Goal: Information Seeking & Learning: Check status

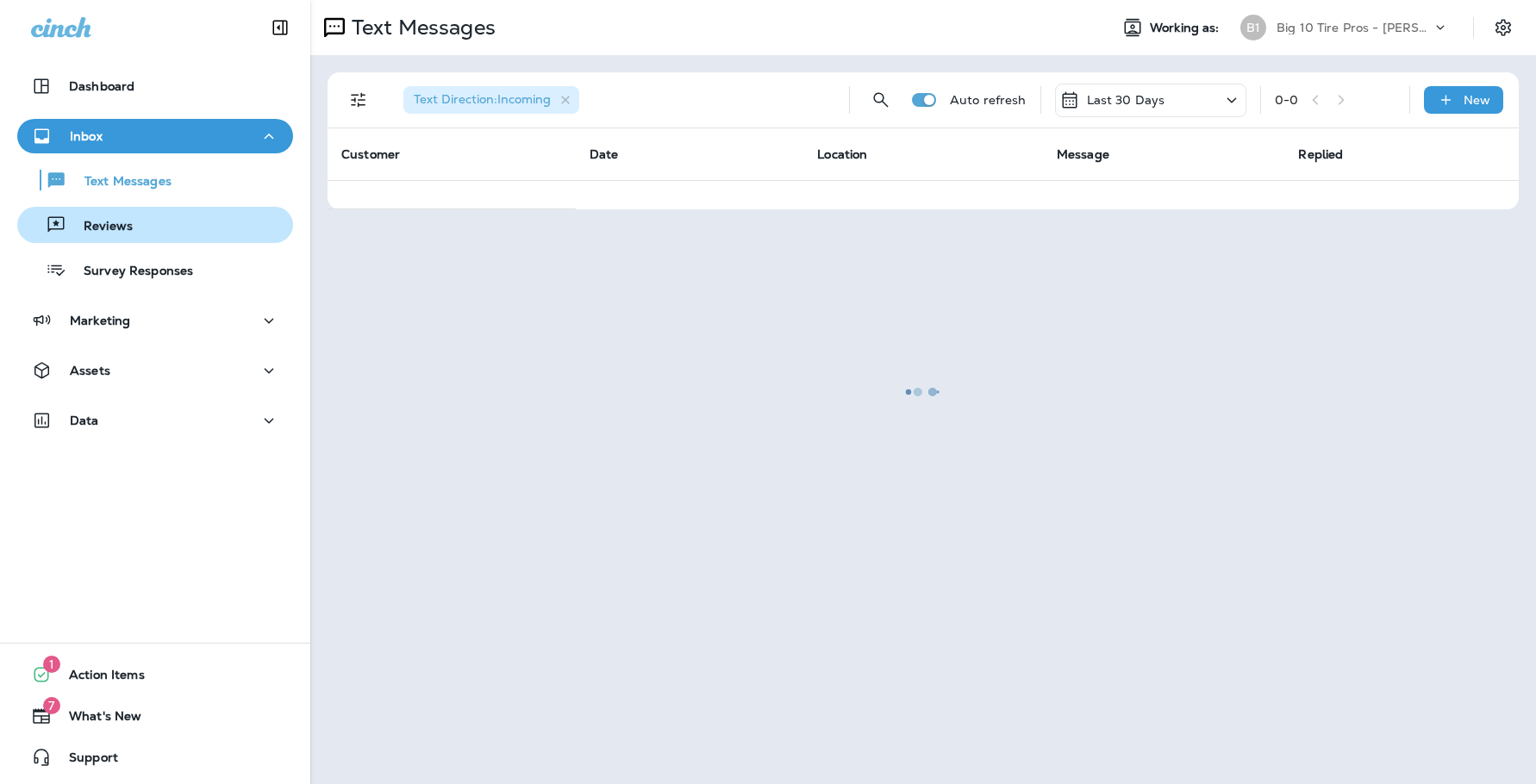
click at [120, 225] on p "Reviews" at bounding box center [99, 227] width 66 height 17
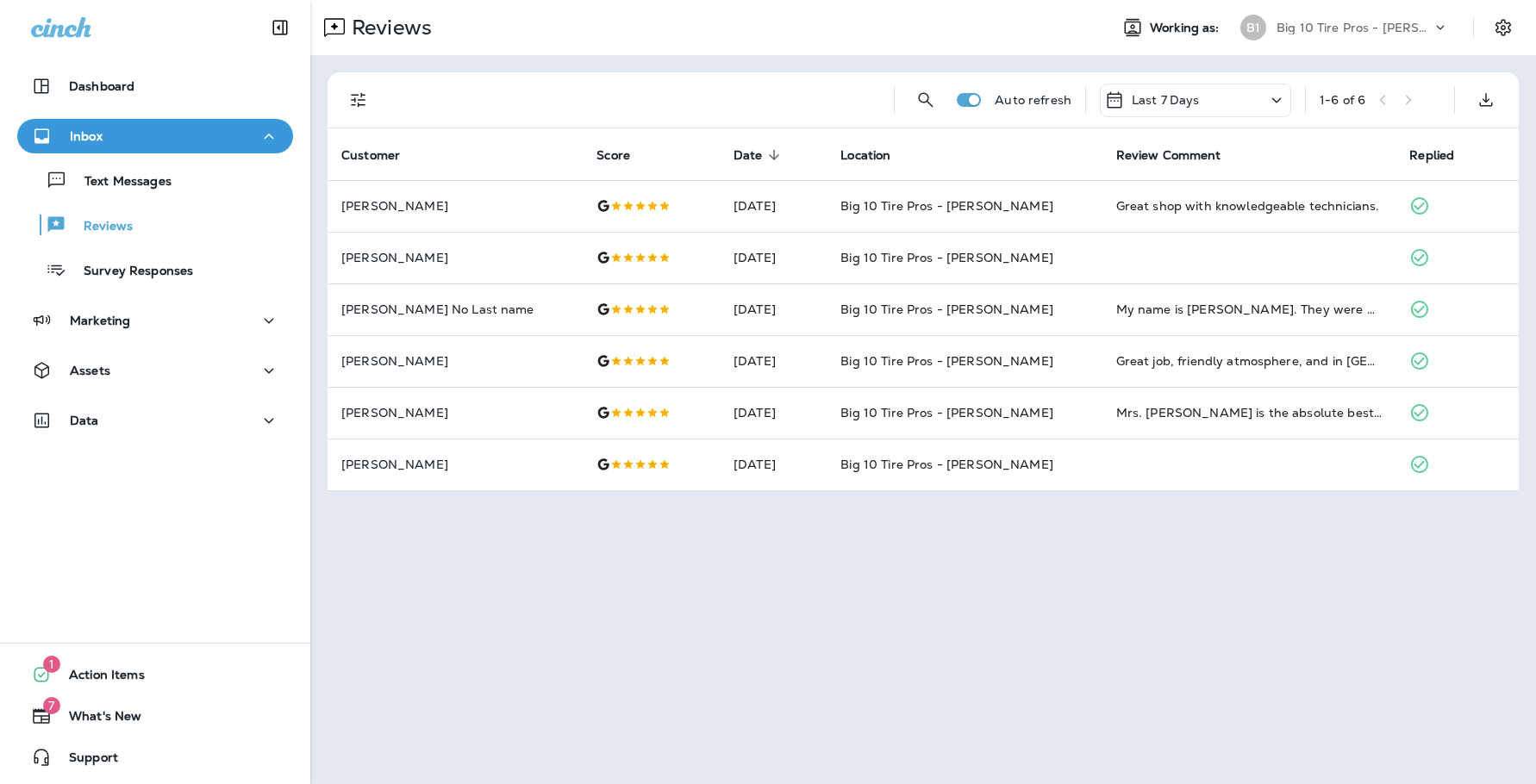
click at [1266, 91] on div "Last 7 Days" at bounding box center [1195, 100] width 191 height 34
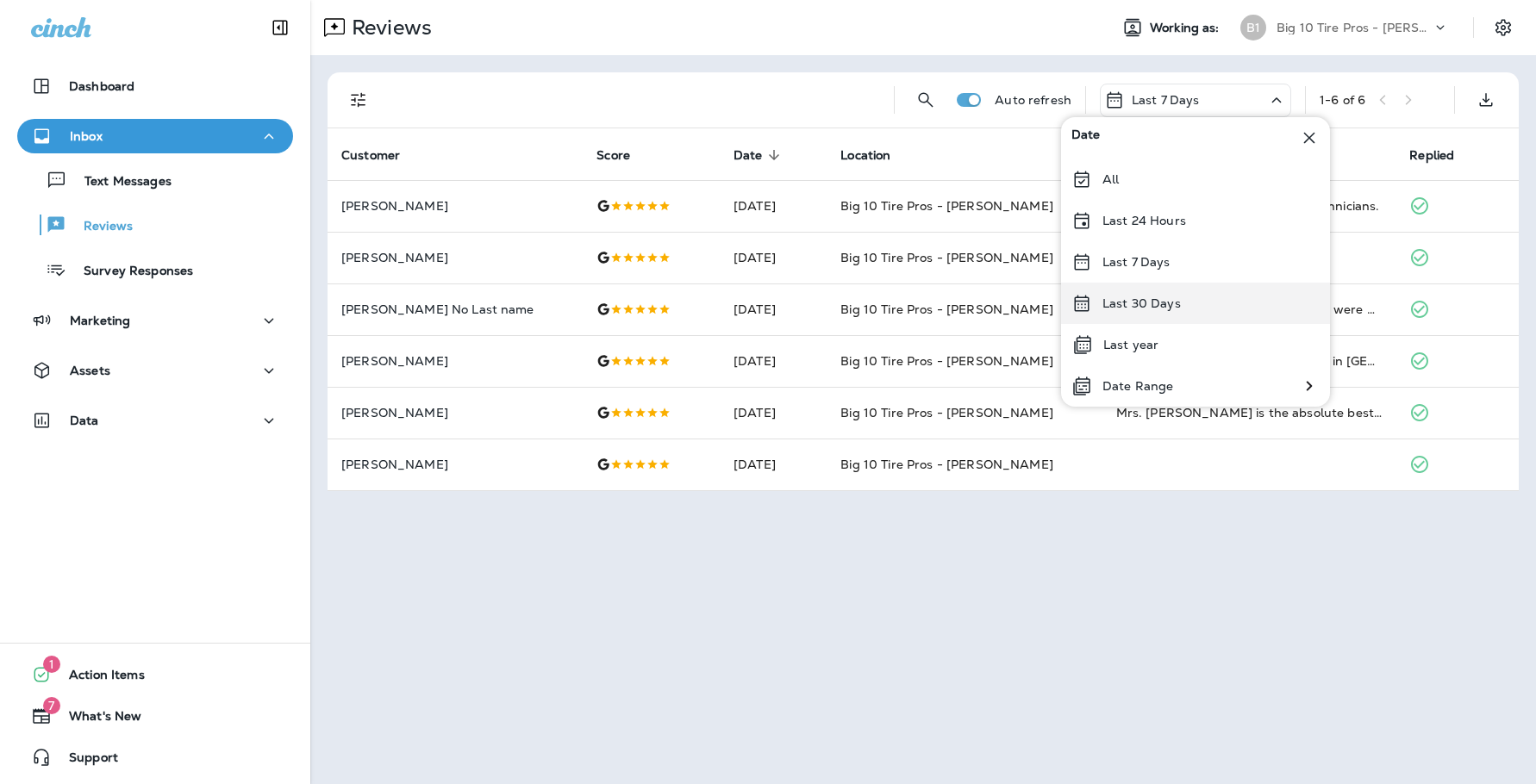
click at [1157, 304] on p "Last 30 Days" at bounding box center [1141, 303] width 78 height 14
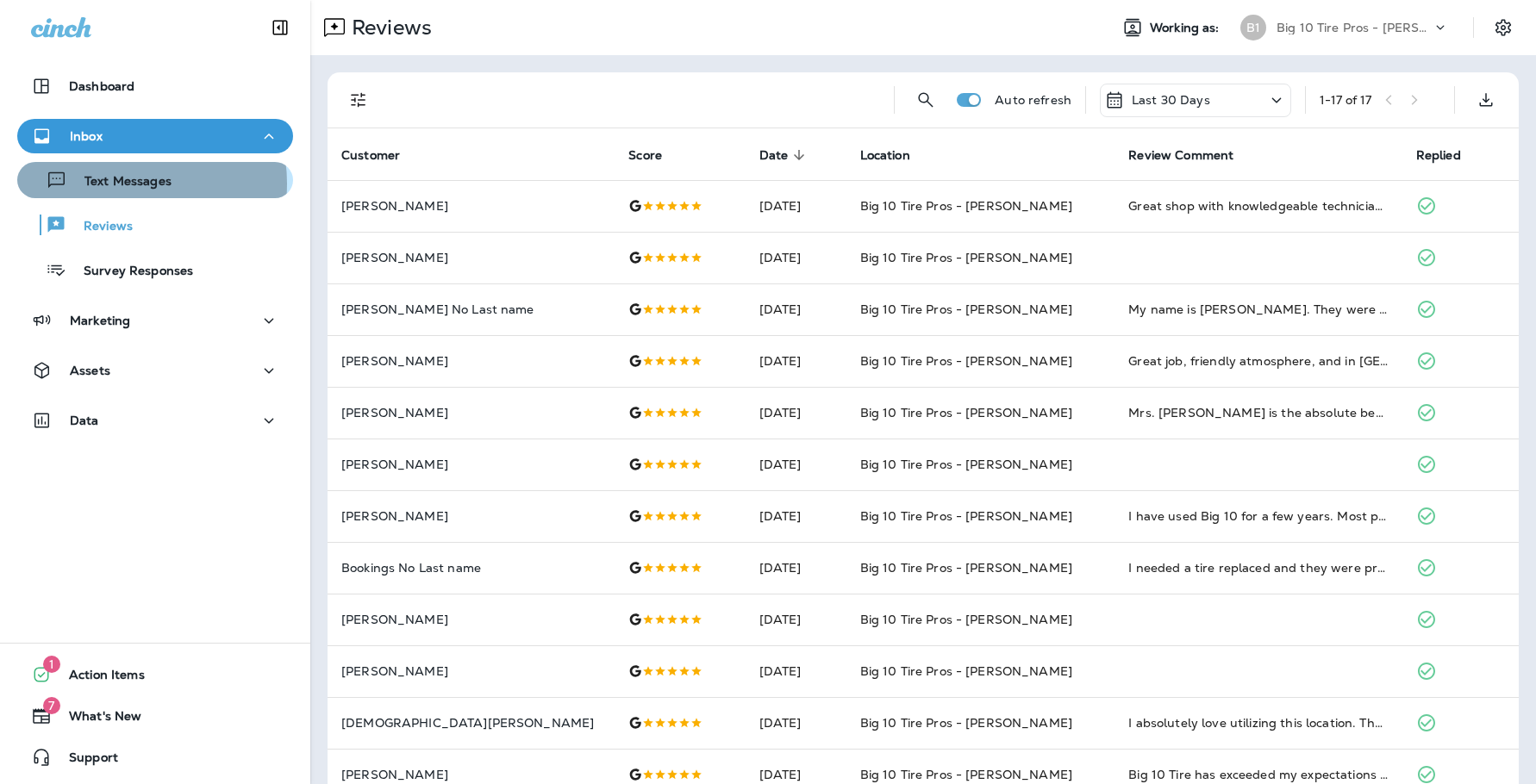
click at [124, 183] on p "Text Messages" at bounding box center [119, 182] width 104 height 17
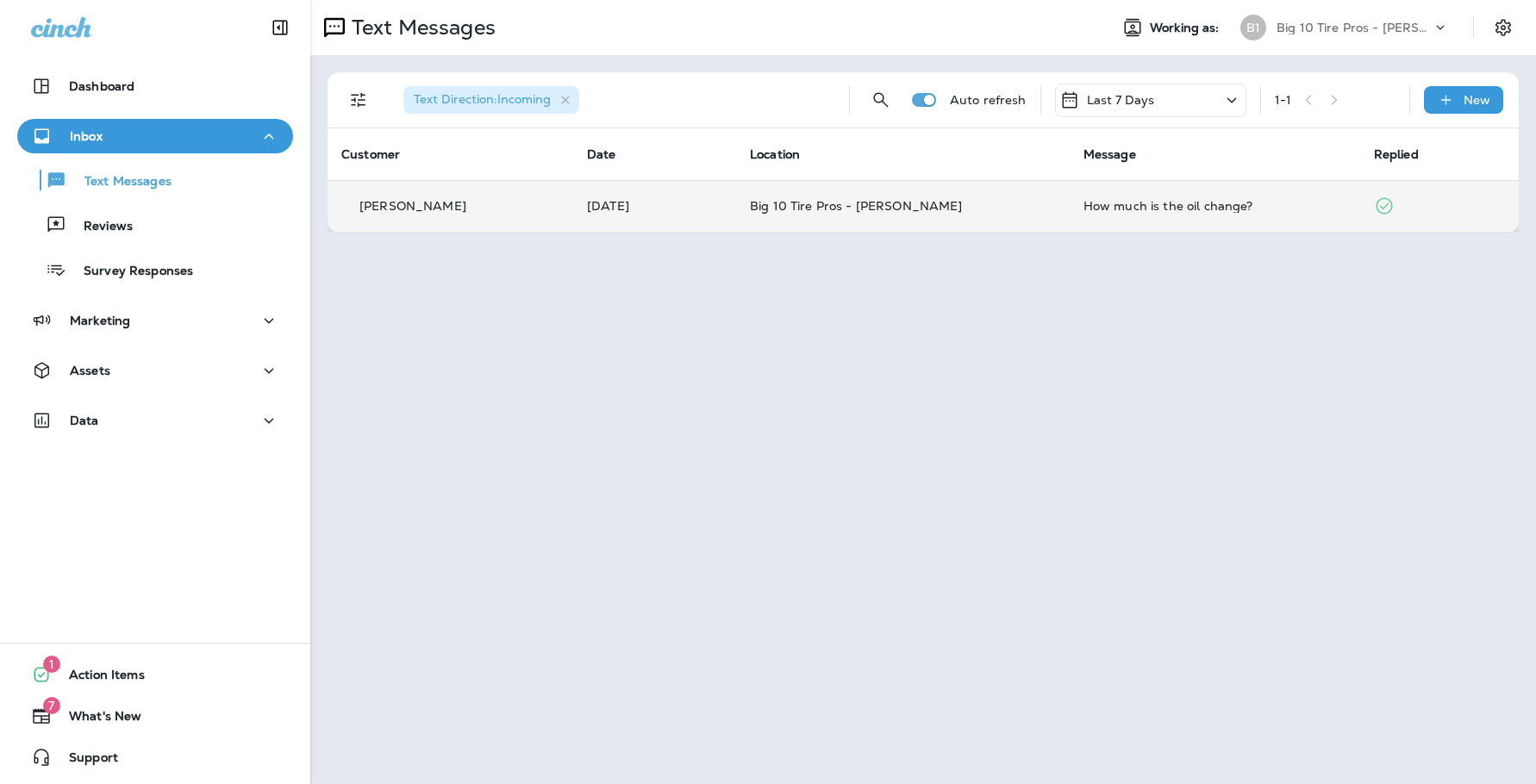
click at [1140, 213] on td "How much is the oil change?" at bounding box center [1214, 206] width 290 height 51
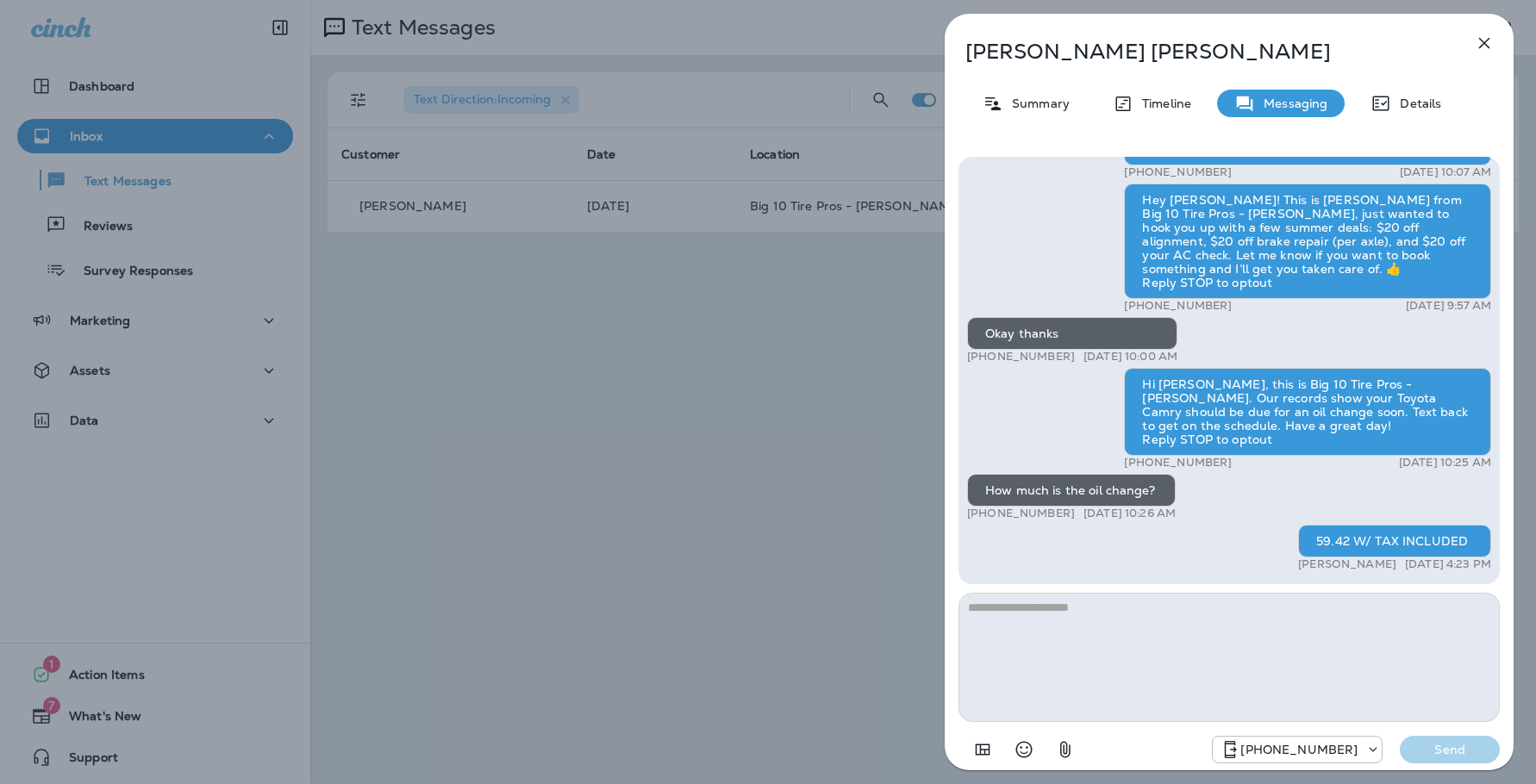
click at [1484, 45] on icon "button" at bounding box center [1485, 43] width 11 height 11
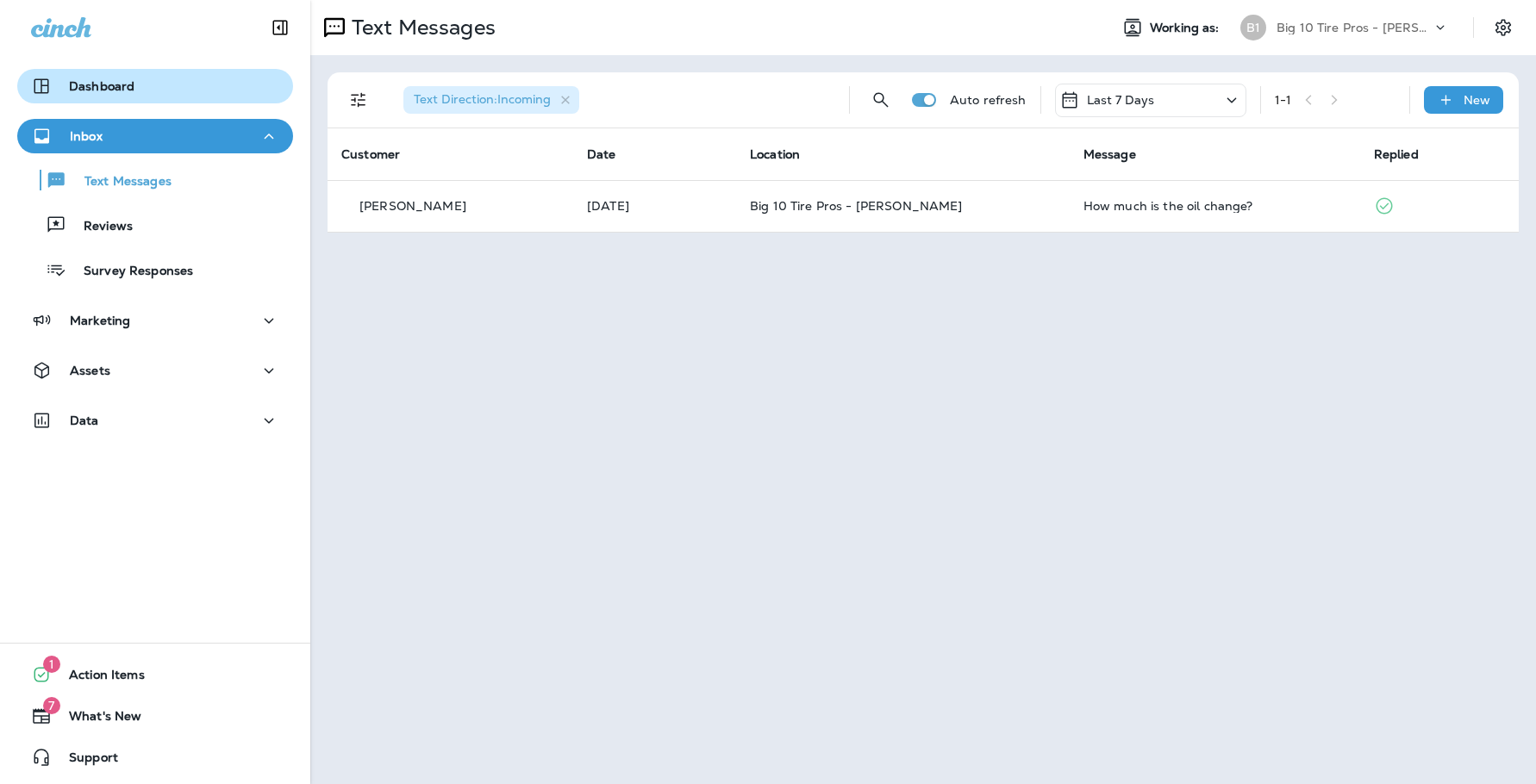
click at [130, 89] on p "Dashboard" at bounding box center [102, 86] width 65 height 14
